Goal: Find specific fact: Find specific fact

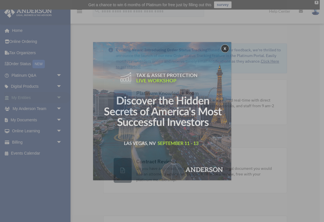
click at [27, 99] on div "x" at bounding box center [162, 111] width 324 height 222
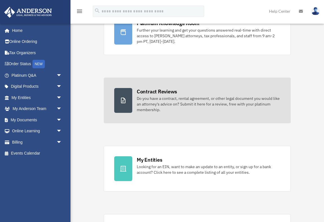
scroll to position [72, 0]
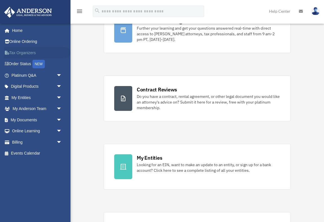
click at [25, 52] on link "Tax Organizers" at bounding box center [37, 52] width 67 height 11
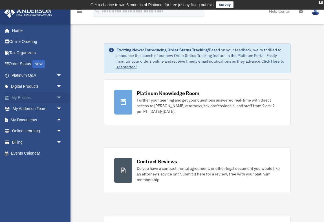
click at [25, 97] on link "My Entities arrow_drop_down" at bounding box center [37, 97] width 67 height 11
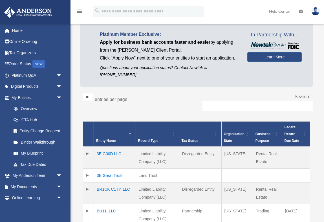
scroll to position [43, 0]
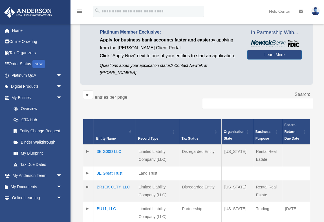
click at [113, 145] on td "3E G00D LLC" at bounding box center [115, 155] width 42 height 22
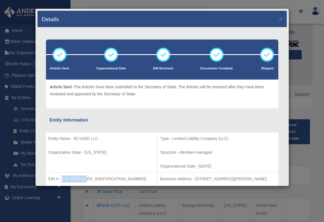
drag, startPoint x: 62, startPoint y: 178, endPoint x: 86, endPoint y: 179, distance: 23.4
click at [86, 179] on p "EIN # - [US_EMPLOYER_IDENTIFICATION_NUMBER]" at bounding box center [102, 179] width 106 height 7
copy p "[US_EMPLOYER_IDENTIFICATION_NUMBER]"
click at [279, 19] on button "×" at bounding box center [281, 19] width 4 height 6
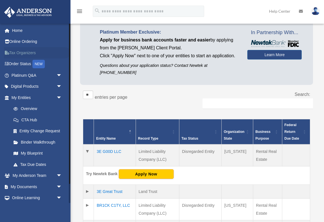
click at [32, 56] on link "Tax Organizers" at bounding box center [37, 52] width 67 height 11
